Goal: Information Seeking & Learning: Compare options

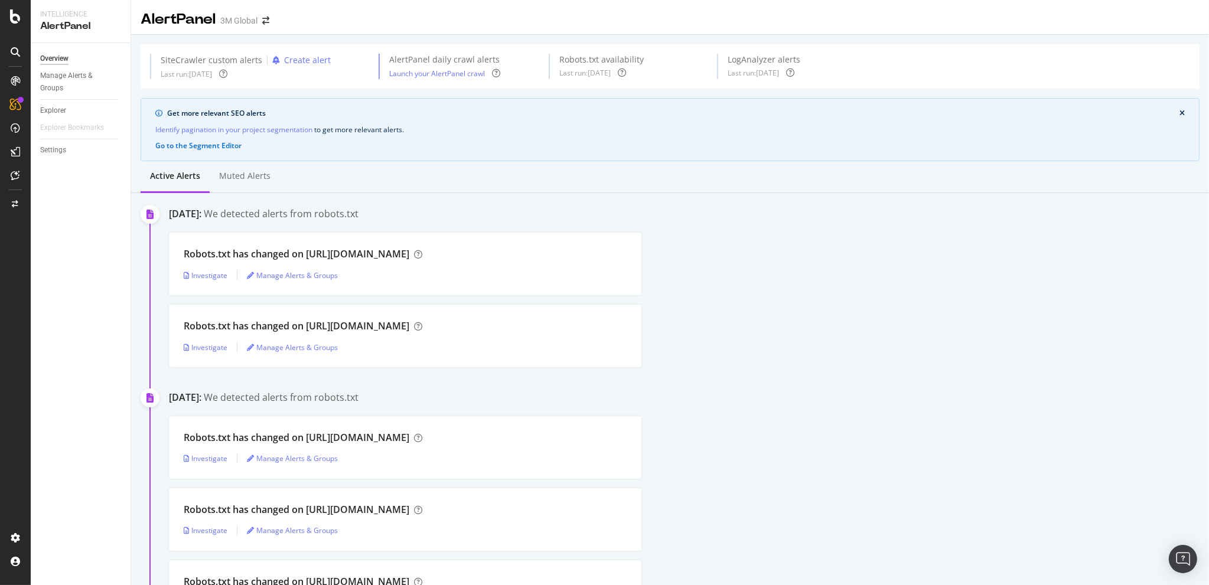
scroll to position [689, 0]
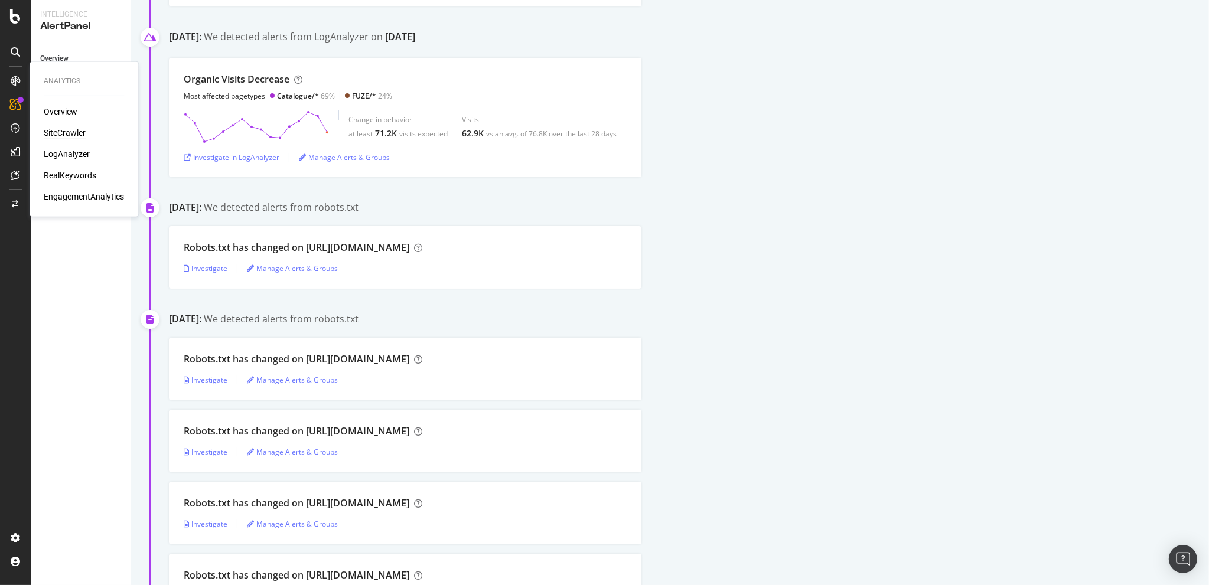
click at [60, 132] on div "SiteCrawler" at bounding box center [65, 133] width 42 height 12
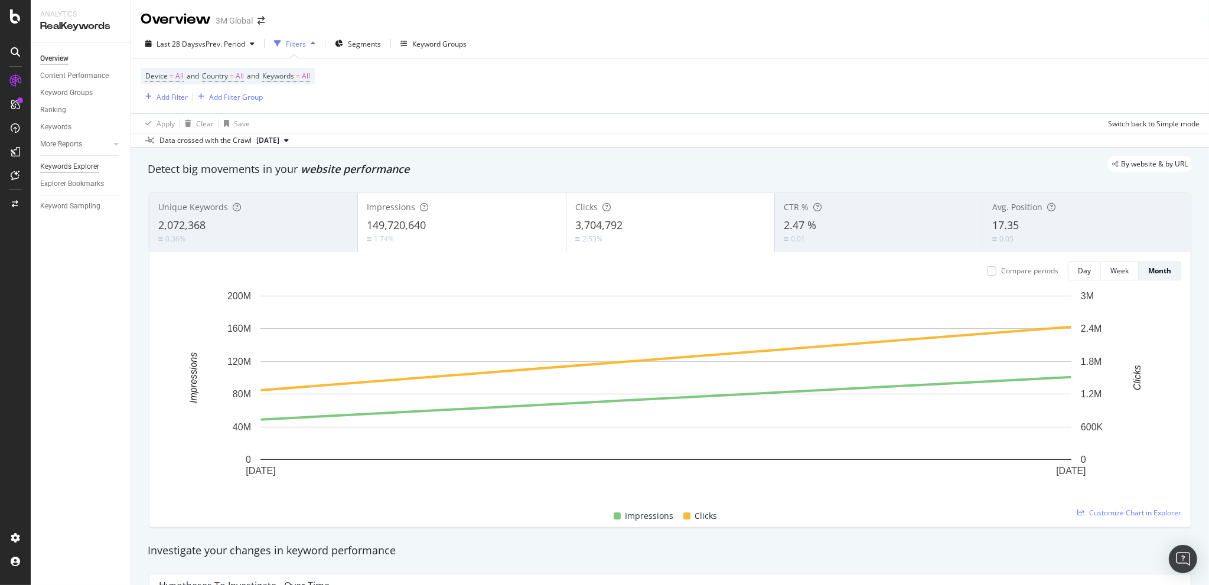
click at [76, 167] on div "Keywords Explorer" at bounding box center [69, 167] width 59 height 12
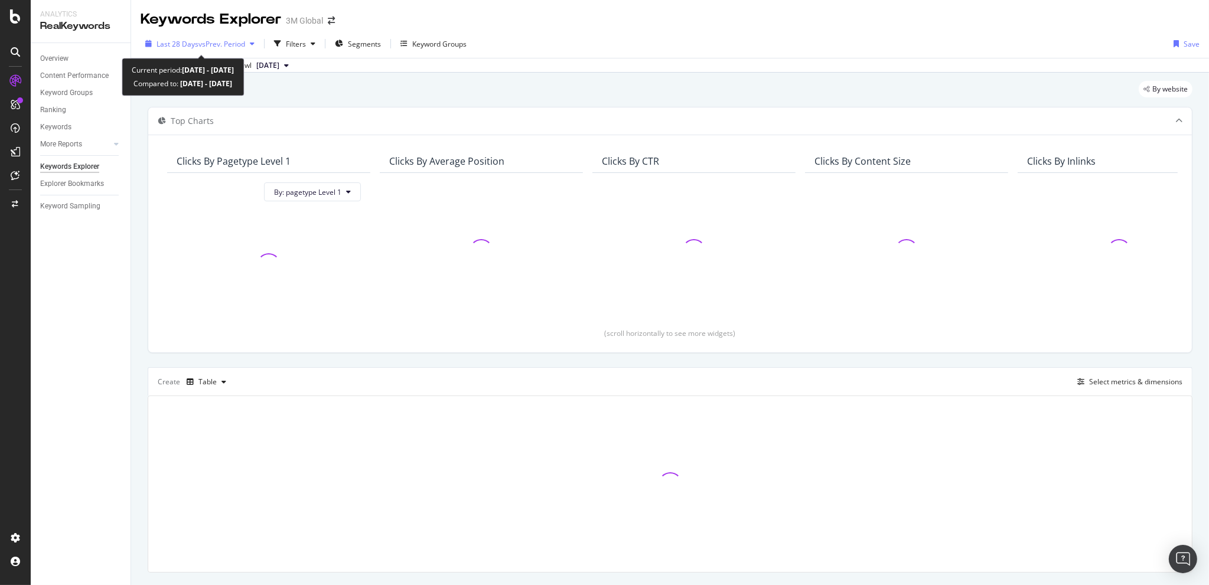
click at [216, 45] on span "vs Prev. Period" at bounding box center [221, 44] width 47 height 10
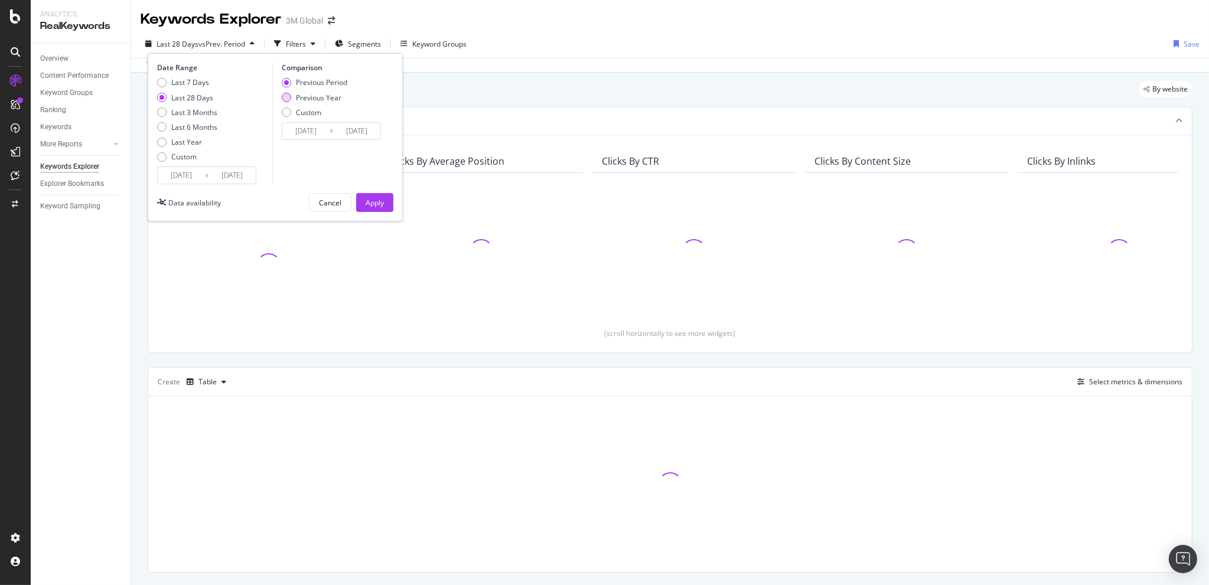
click at [315, 93] on div "Previous Year" at bounding box center [318, 98] width 45 height 10
type input "[DATE]"
click at [380, 207] on div "Apply" at bounding box center [375, 203] width 18 height 10
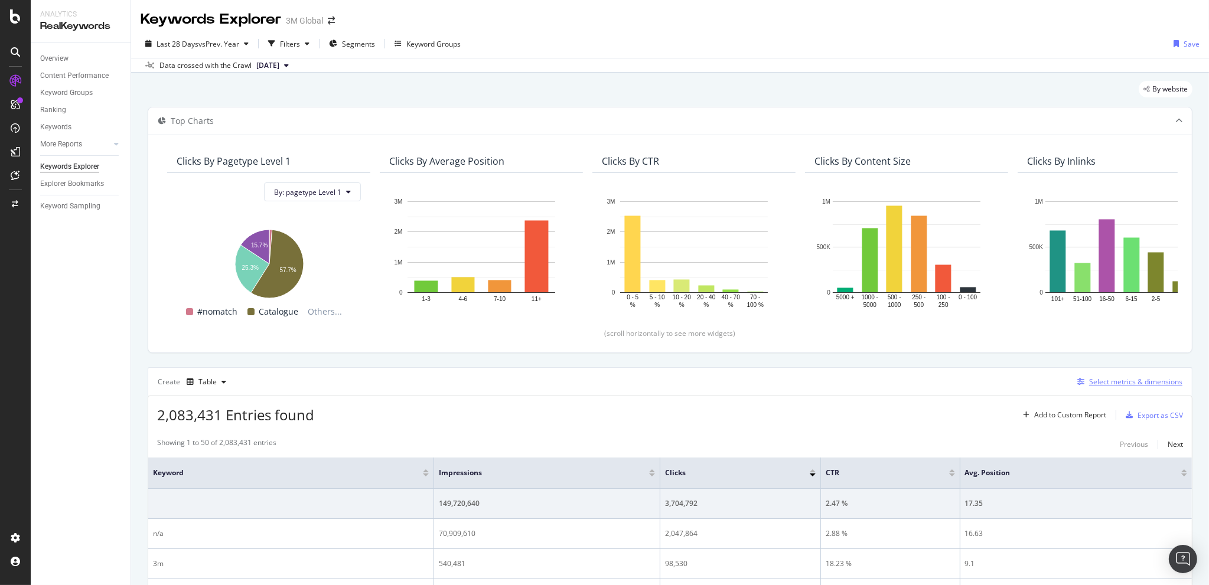
click at [1115, 383] on div "Select metrics & dimensions" at bounding box center [1135, 382] width 93 height 10
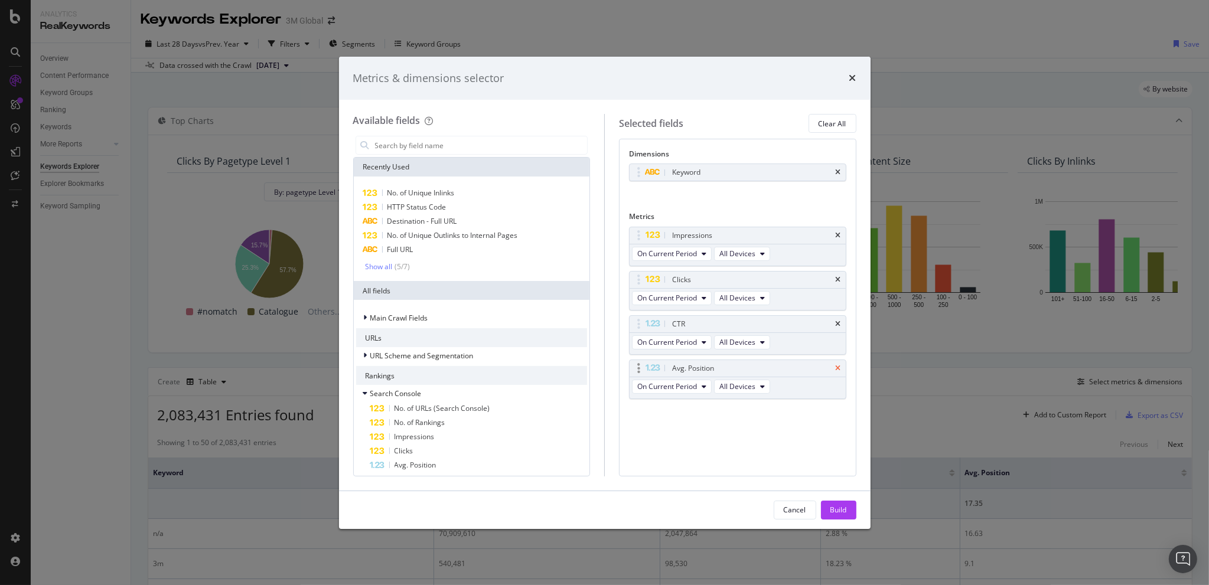
click at [840, 366] on icon "times" at bounding box center [838, 368] width 5 height 7
click at [839, 323] on icon "times" at bounding box center [838, 324] width 5 height 7
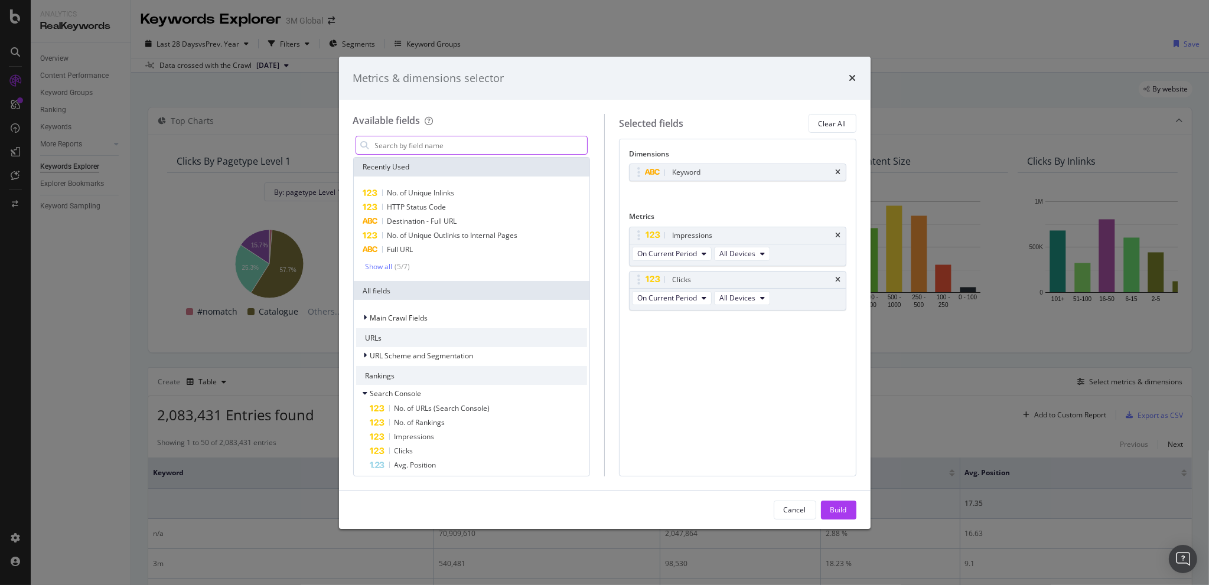
click at [456, 144] on input "modal" at bounding box center [481, 145] width 214 height 18
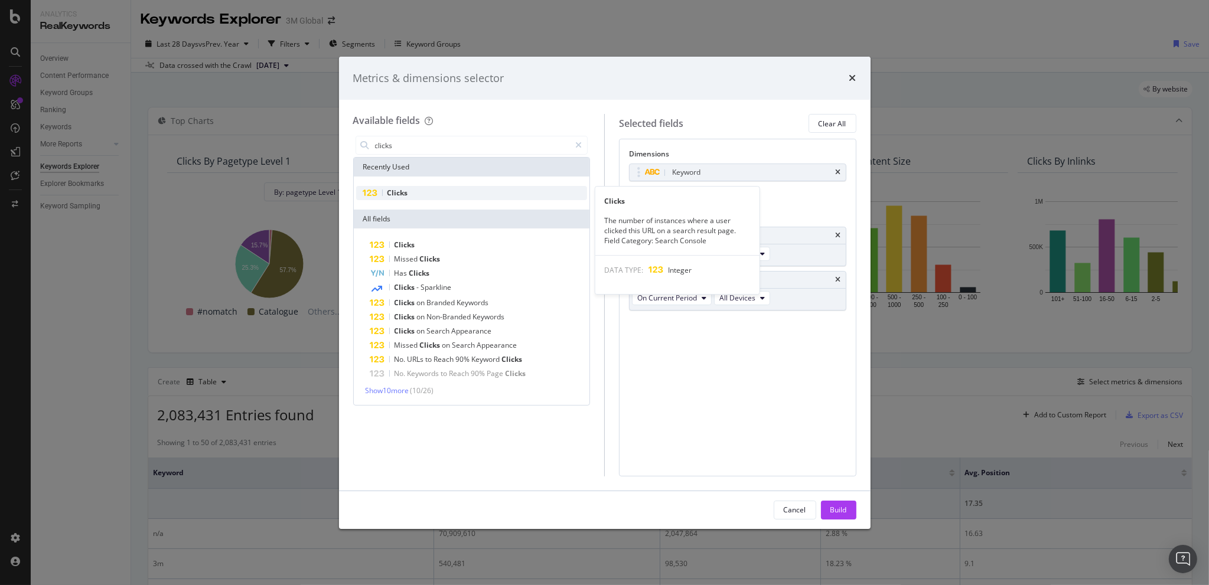
click at [398, 186] on div "Clicks" at bounding box center [472, 193] width 232 height 14
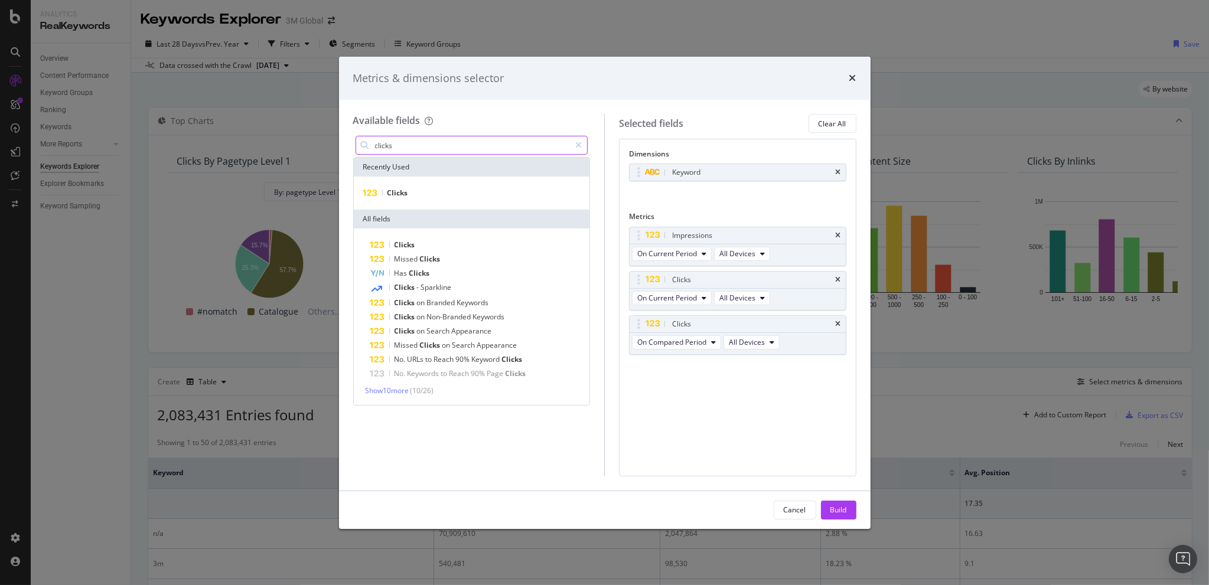
click at [413, 142] on input "clicks" at bounding box center [472, 145] width 197 height 18
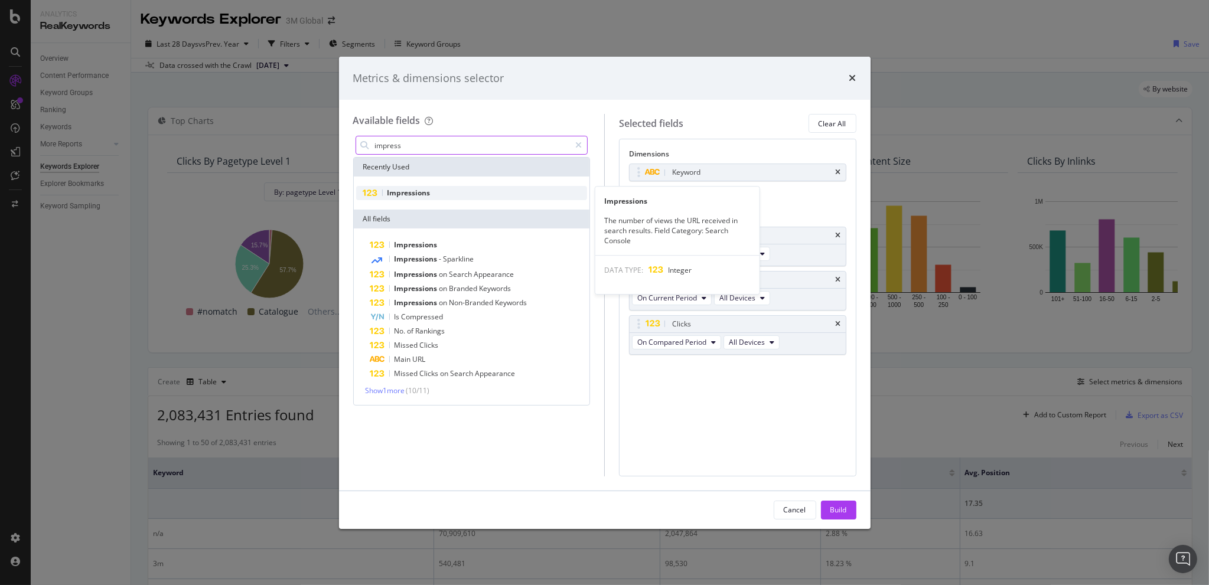
type input "impress"
click at [406, 188] on span "Impressions" at bounding box center [408, 193] width 43 height 10
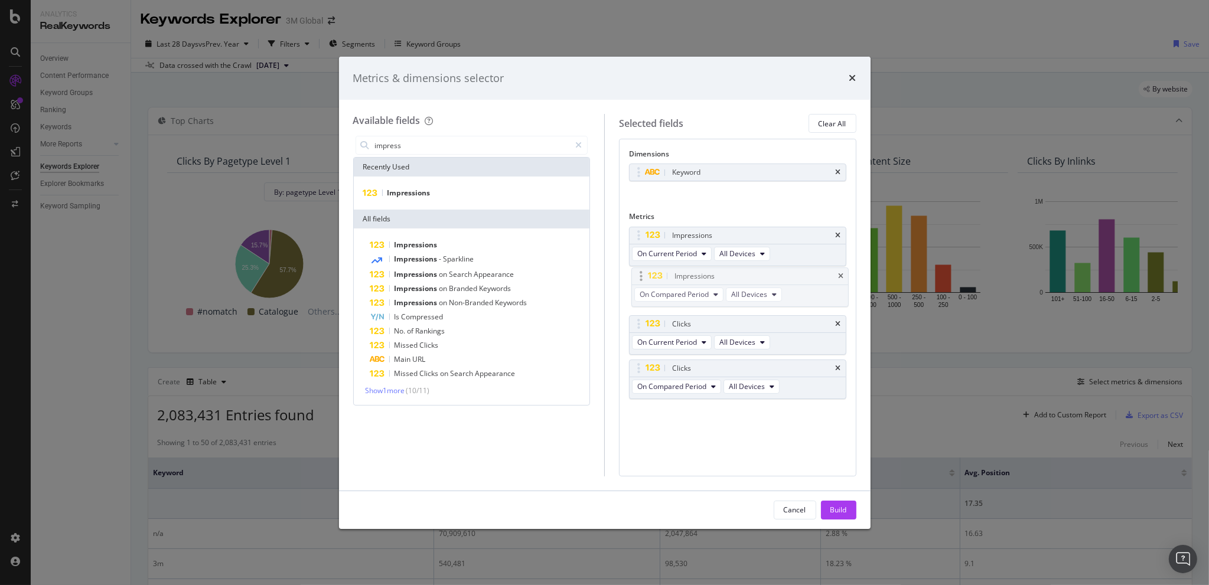
drag, startPoint x: 634, startPoint y: 364, endPoint x: 637, endPoint y: 273, distance: 91.0
click at [637, 273] on body "Analytics RealKeywords Overview Content Performance Keyword Groups Ranking Keyw…" at bounding box center [604, 292] width 1209 height 585
click at [843, 506] on div "Build" at bounding box center [838, 510] width 17 height 10
